Goal: Use online tool/utility: Utilize a website feature to perform a specific function

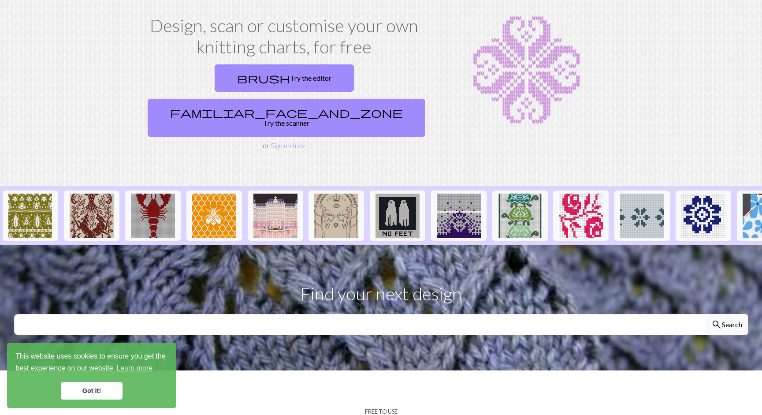
scroll to position [47, 0]
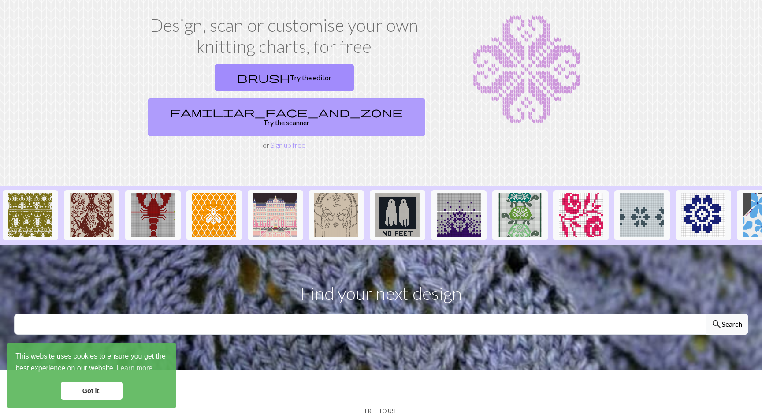
click at [355, 98] on link "familiar_face_and_zone Try the scanner" at bounding box center [287, 117] width 278 height 38
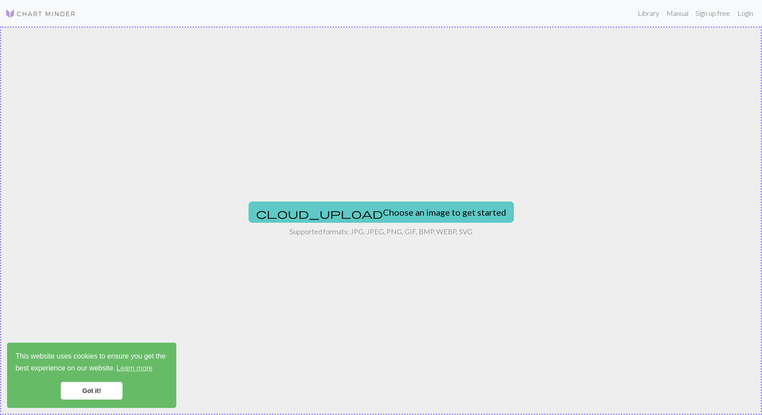
click at [361, 212] on button "cloud_upload Choose an image to get started" at bounding box center [381, 212] width 265 height 21
type input "C:\fakepath\tempImagekNkfeH.jpg"
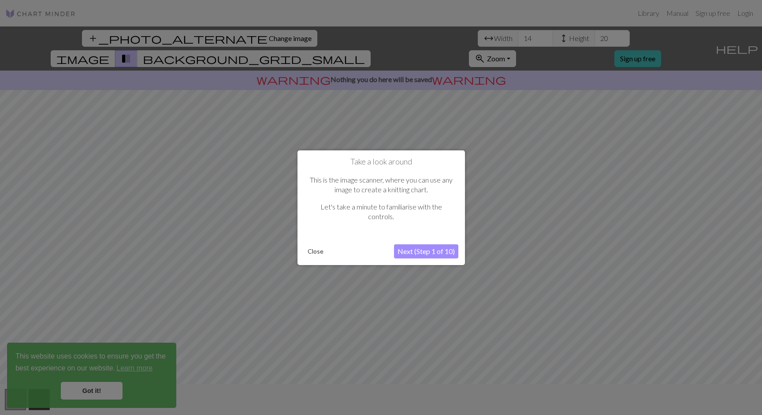
click at [436, 251] on button "Next (Step 1 of 10)" at bounding box center [426, 251] width 64 height 14
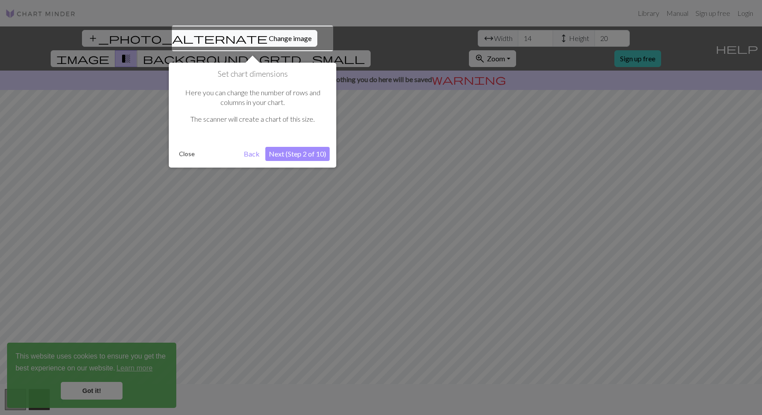
click at [299, 153] on button "Next (Step 2 of 10)" at bounding box center [297, 154] width 64 height 14
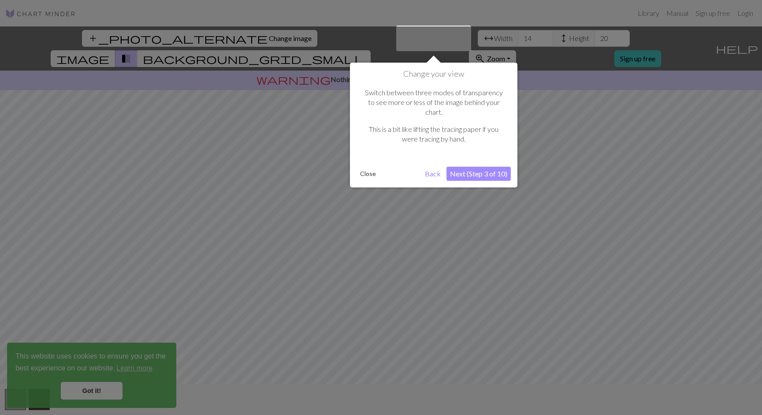
click at [480, 167] on button "Next (Step 3 of 10)" at bounding box center [479, 174] width 64 height 14
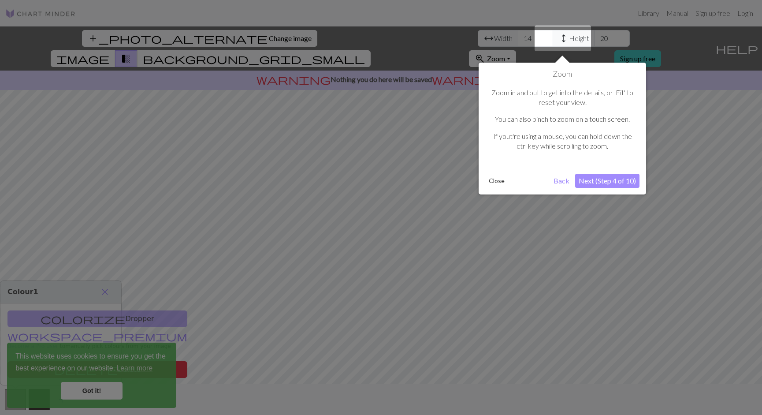
click at [609, 185] on button "Next (Step 4 of 10)" at bounding box center [608, 181] width 64 height 14
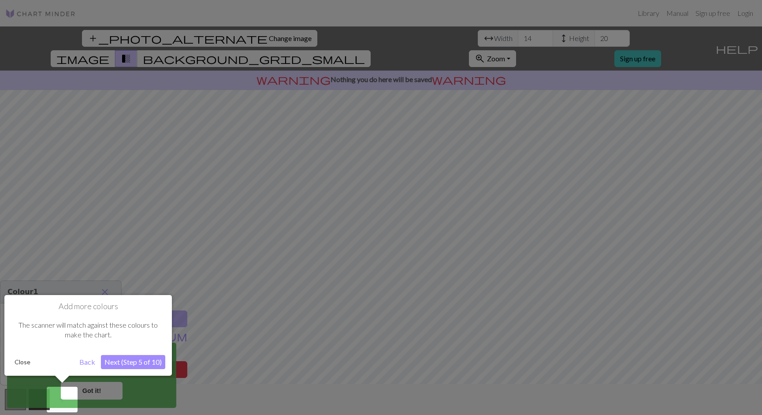
click at [139, 363] on button "Next (Step 5 of 10)" at bounding box center [133, 362] width 64 height 14
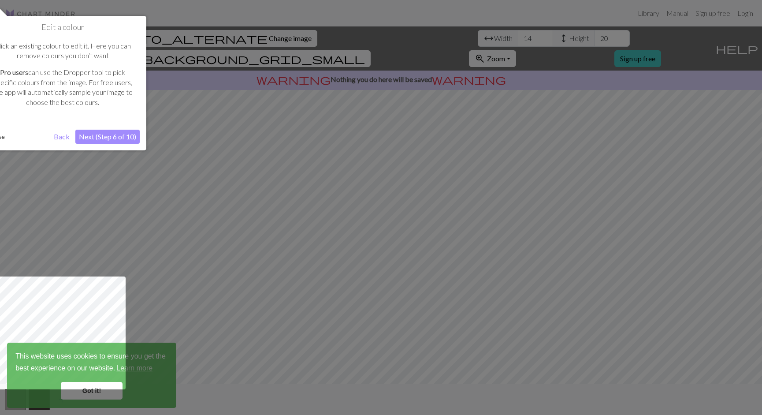
click at [114, 135] on button "Next (Step 6 of 10)" at bounding box center [107, 137] width 64 height 14
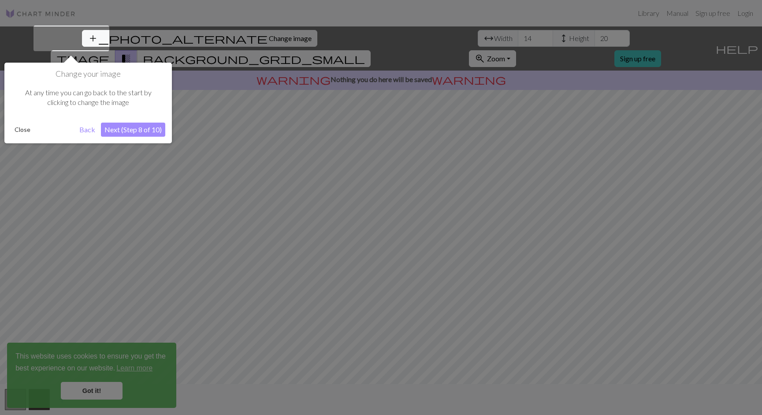
click at [126, 126] on button "Next (Step 8 of 10)" at bounding box center [133, 130] width 64 height 14
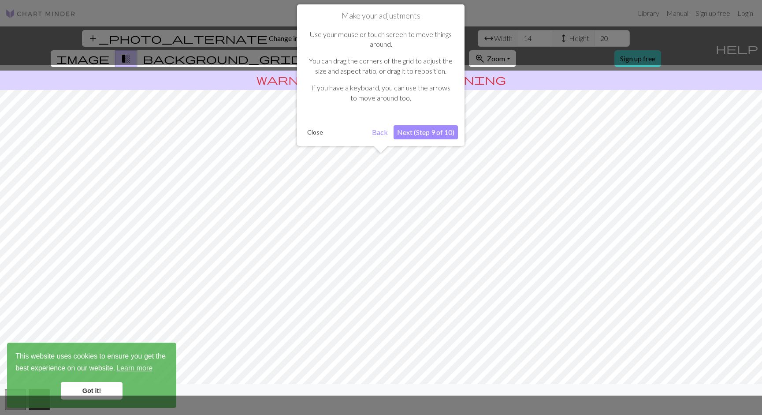
click at [429, 134] on button "Next (Step 9 of 10)" at bounding box center [426, 132] width 64 height 14
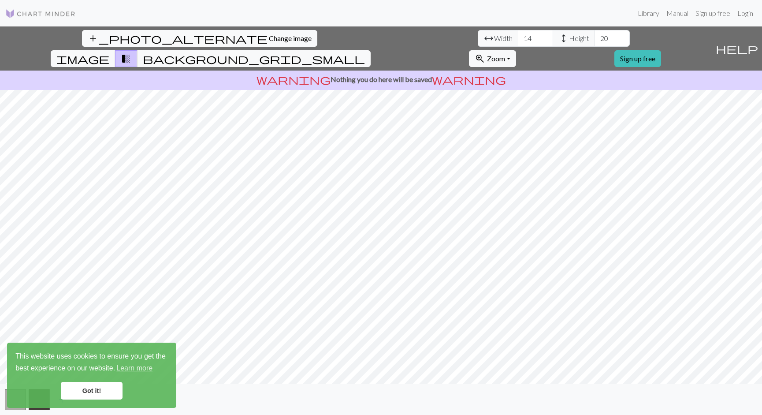
click at [532, 392] on div "add_photo_alternate Change image arrow_range Width 14 height Height 20 image tr…" at bounding box center [381, 220] width 762 height 389
click at [269, 39] on span "Change image" at bounding box center [290, 38] width 43 height 8
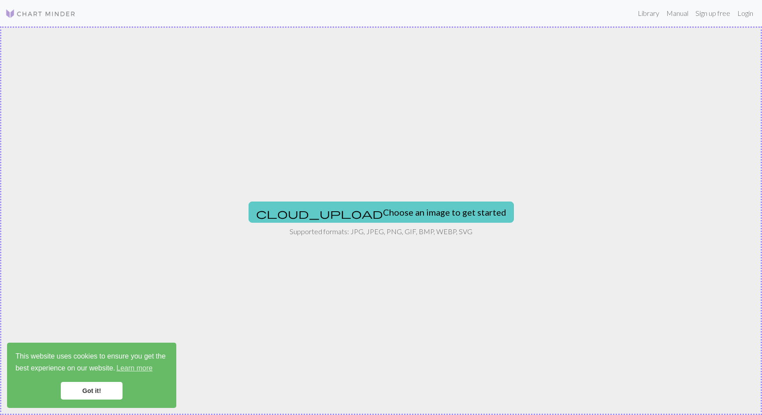
click at [412, 211] on button "cloud_upload Choose an image to get started" at bounding box center [381, 212] width 265 height 21
type input "C:\fakepath\tempImage1L2qpw.jpg"
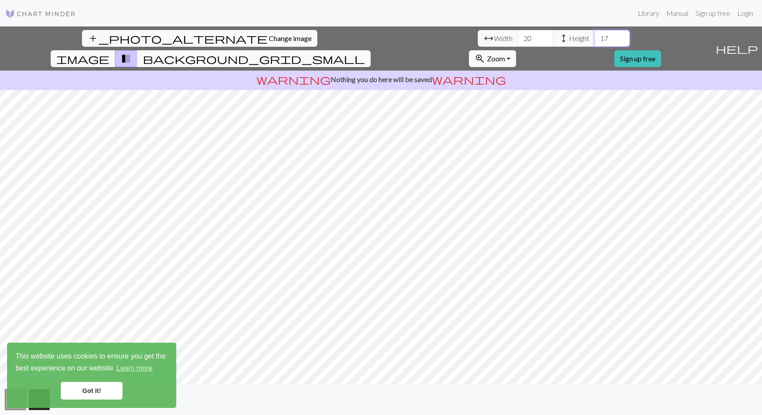
type input "18"
click at [595, 37] on input "18" at bounding box center [612, 38] width 35 height 17
click at [108, 390] on link "Got it!" at bounding box center [92, 391] width 62 height 18
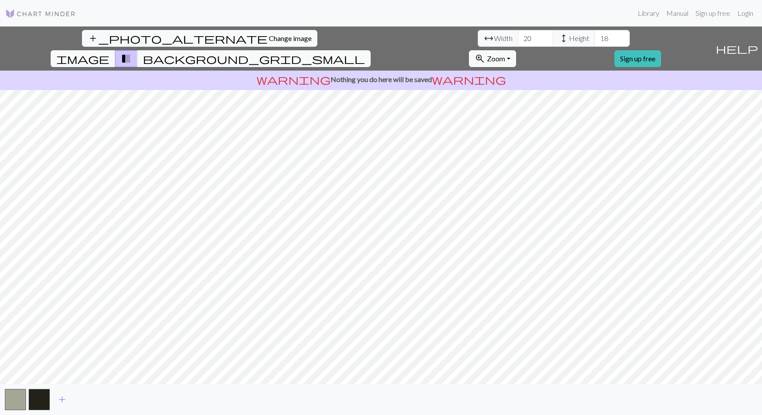
click at [131, 52] on span "transition_fade" at bounding box center [126, 58] width 11 height 12
click at [365, 52] on span "background_grid_small" at bounding box center [254, 58] width 222 height 12
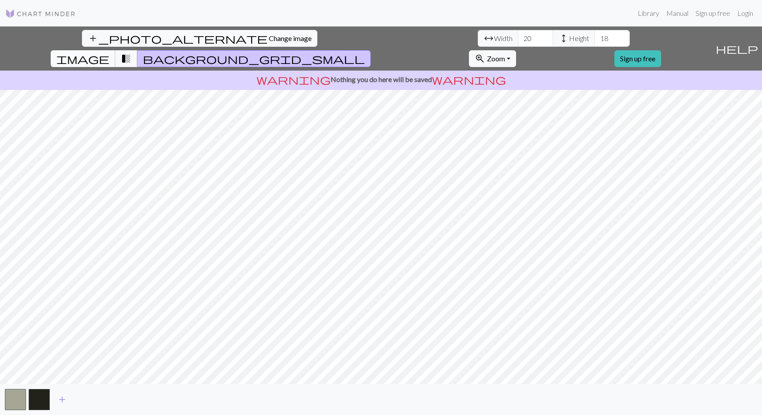
click at [109, 52] on span "image" at bounding box center [82, 58] width 53 height 12
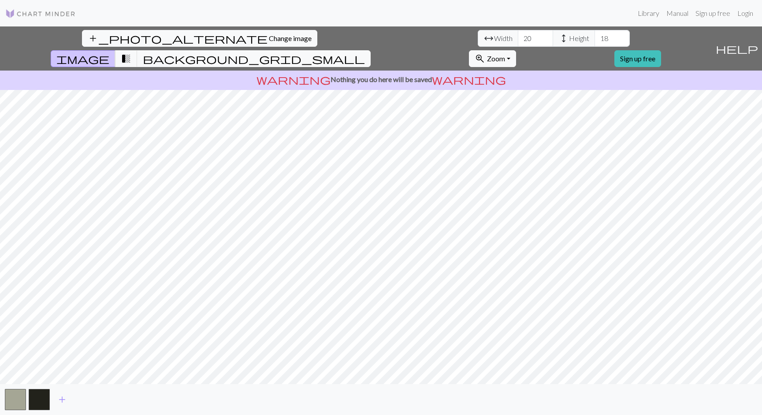
click at [109, 52] on span "image" at bounding box center [82, 58] width 53 height 12
click at [365, 52] on span "background_grid_small" at bounding box center [254, 58] width 222 height 12
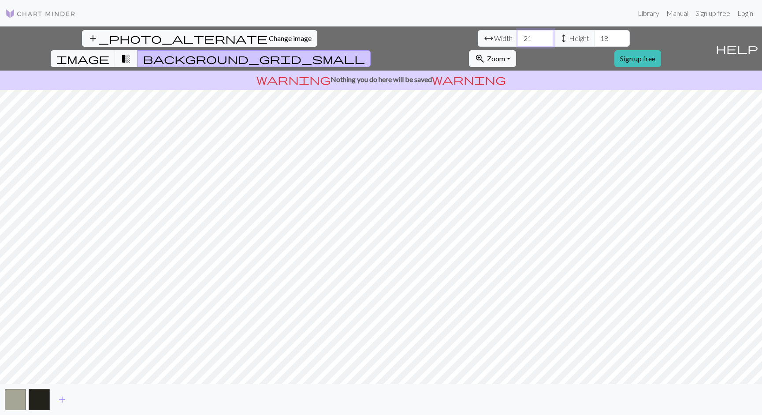
click at [518, 36] on input "21" at bounding box center [535, 38] width 35 height 17
click at [518, 36] on input "22" at bounding box center [535, 38] width 35 height 17
click at [518, 36] on input "23" at bounding box center [535, 38] width 35 height 17
click at [518, 36] on input "24" at bounding box center [535, 38] width 35 height 17
click at [518, 36] on input "25" at bounding box center [535, 38] width 35 height 17
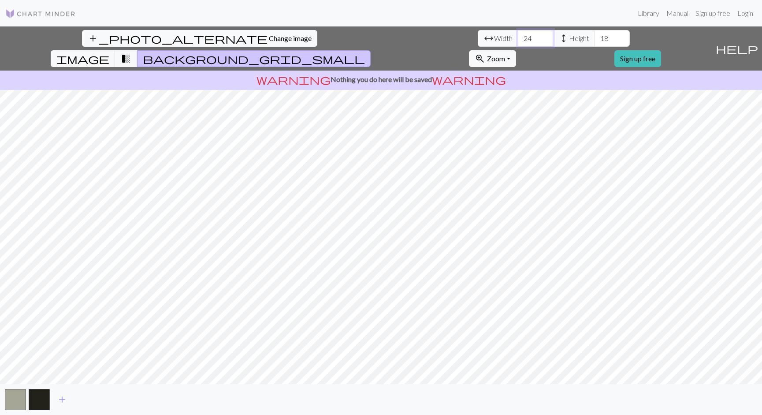
click at [518, 39] on input "24" at bounding box center [535, 38] width 35 height 17
type input "23"
click at [518, 39] on input "23" at bounding box center [535, 38] width 35 height 17
click at [672, 17] on link "Manual" at bounding box center [677, 13] width 29 height 18
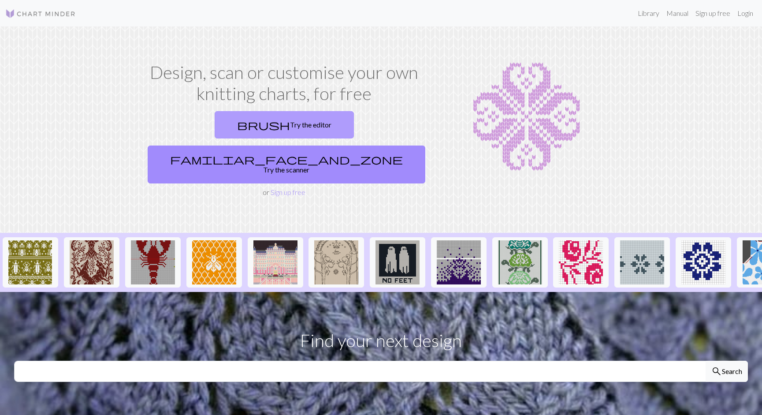
click at [219, 121] on link "brush Try the editor" at bounding box center [284, 124] width 139 height 27
